Goal: Information Seeking & Learning: Learn about a topic

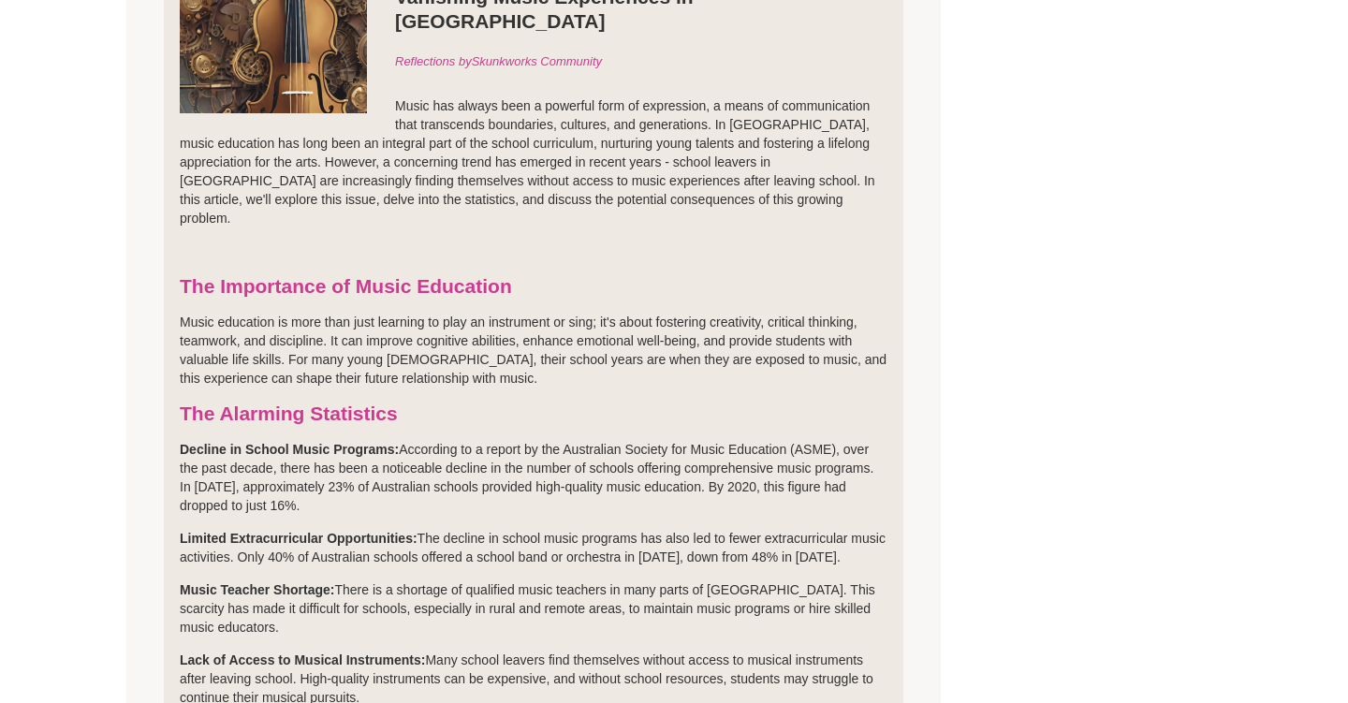
scroll to position [613, 0]
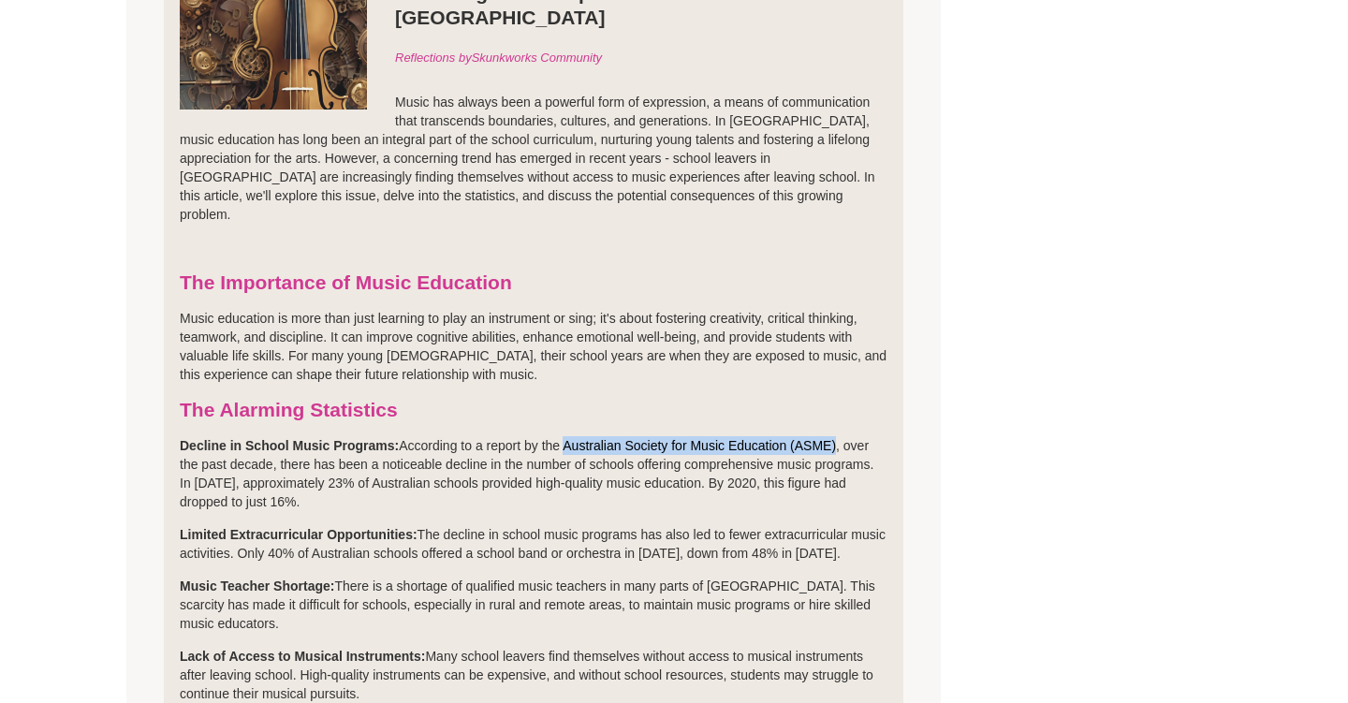
drag, startPoint x: 569, startPoint y: 401, endPoint x: 842, endPoint y: 397, distance: 273.3
click at [842, 436] on p "Decline in School Music Programs: According to a report by the Australian Socie…" at bounding box center [534, 473] width 708 height 75
copy p "Australian Society for Music Education (ASME)"
